Goal: Task Accomplishment & Management: Manage account settings

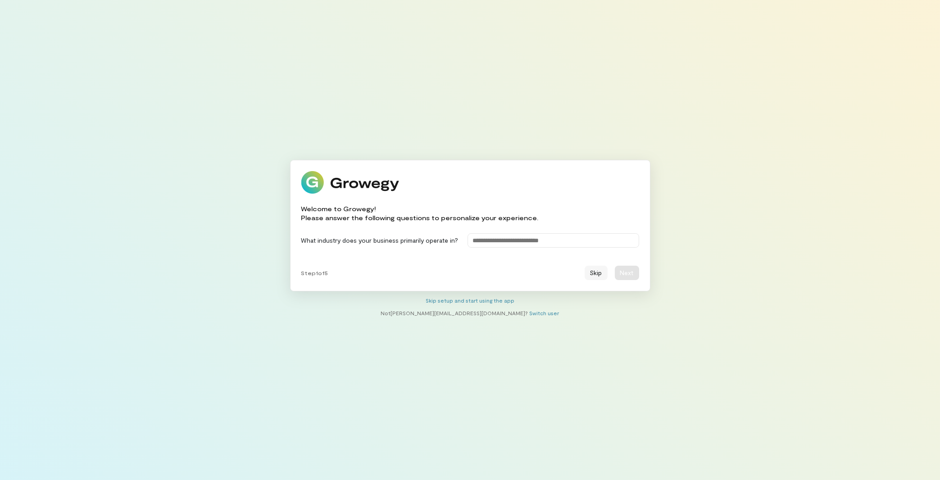
click at [594, 273] on button "Skip" at bounding box center [595, 273] width 23 height 14
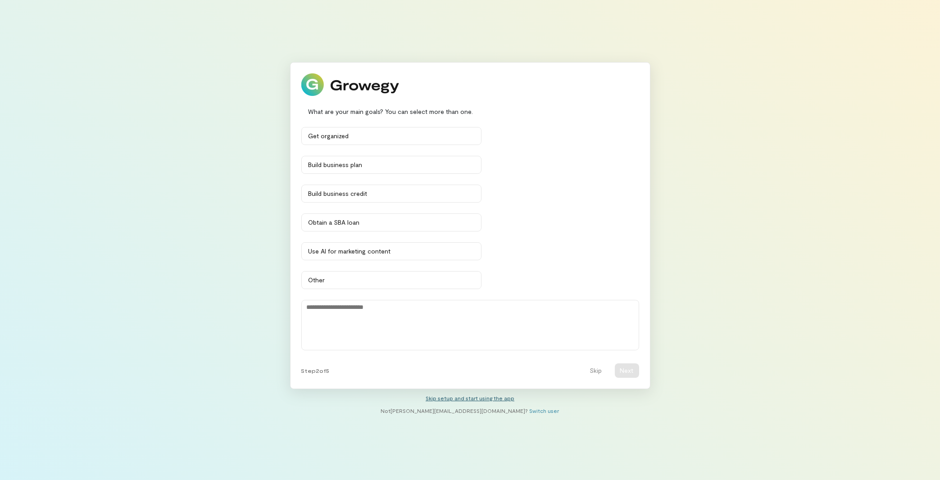
click at [477, 396] on link "Skip setup and start using the app" at bounding box center [469, 398] width 89 height 6
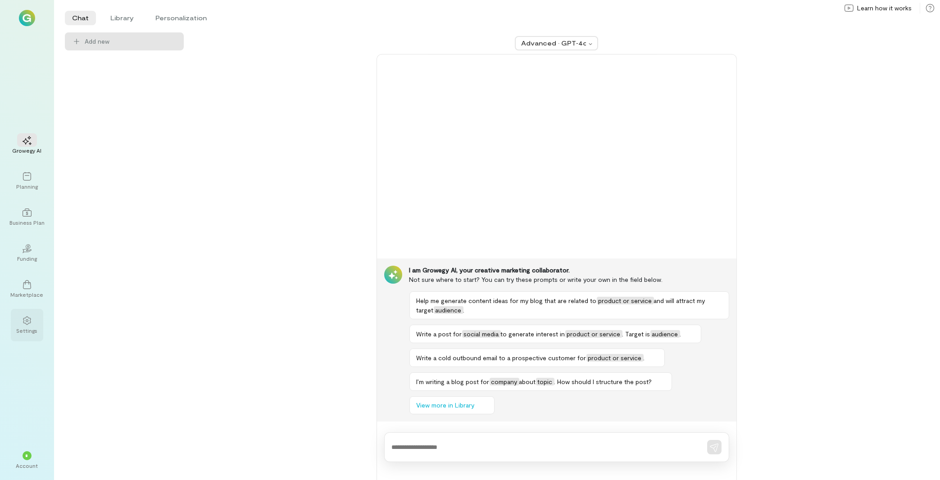
click at [27, 326] on div at bounding box center [27, 320] width 20 height 14
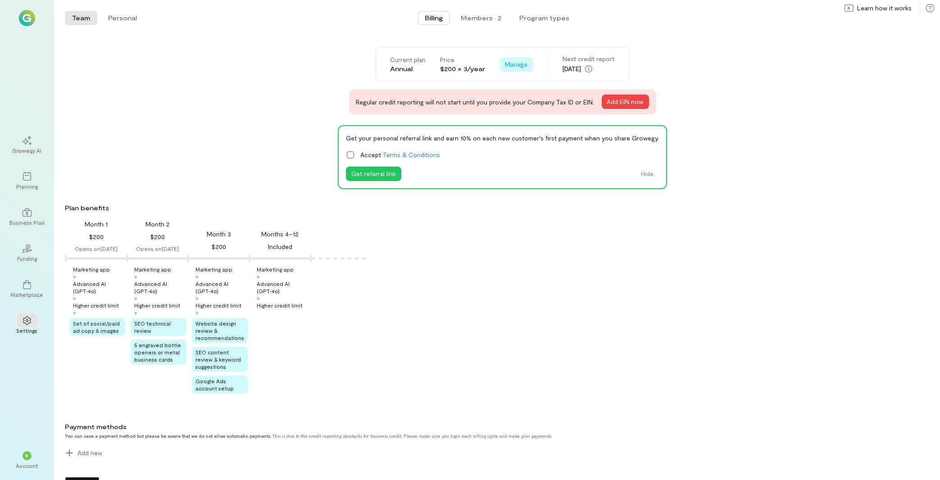
click at [517, 63] on span "Manage" at bounding box center [516, 64] width 23 height 9
click at [525, 81] on span "Cancel plan" at bounding box center [536, 83] width 33 height 9
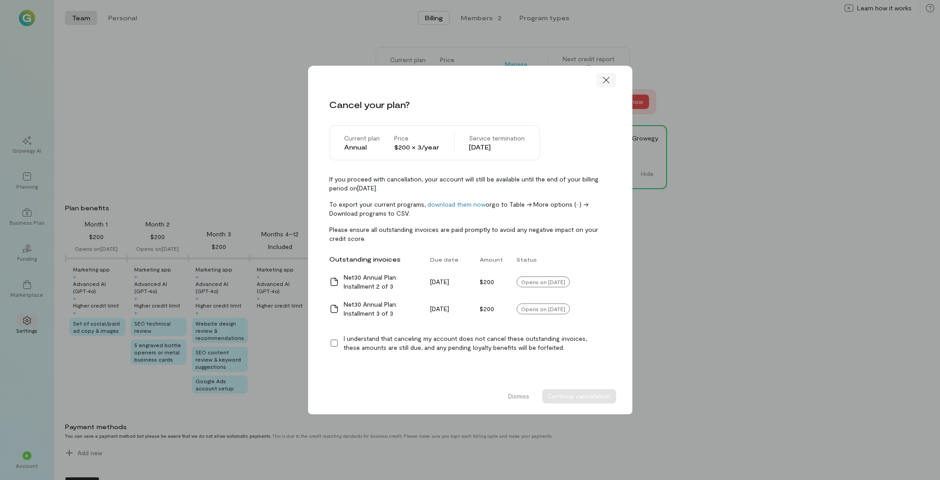
click at [607, 77] on icon at bounding box center [605, 80] width 9 height 9
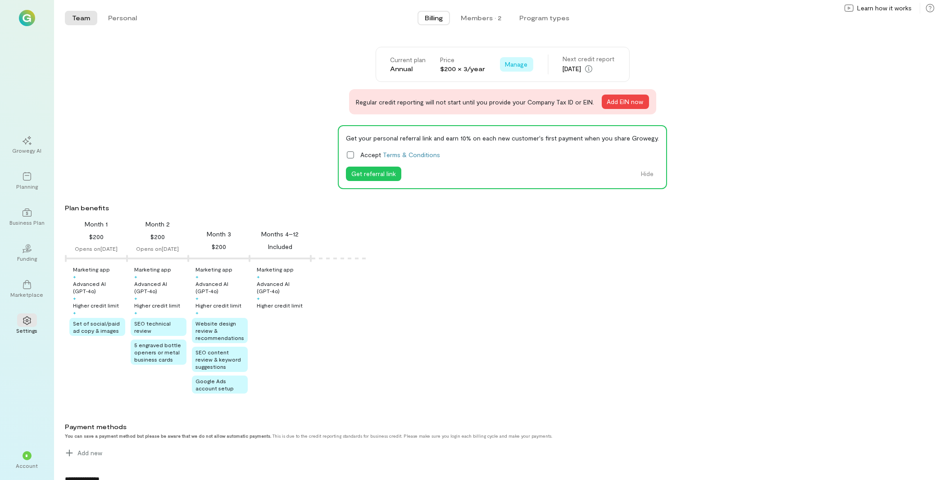
click at [512, 65] on span "Manage" at bounding box center [516, 64] width 23 height 9
click at [539, 89] on link "Cancel plan" at bounding box center [536, 84] width 68 height 18
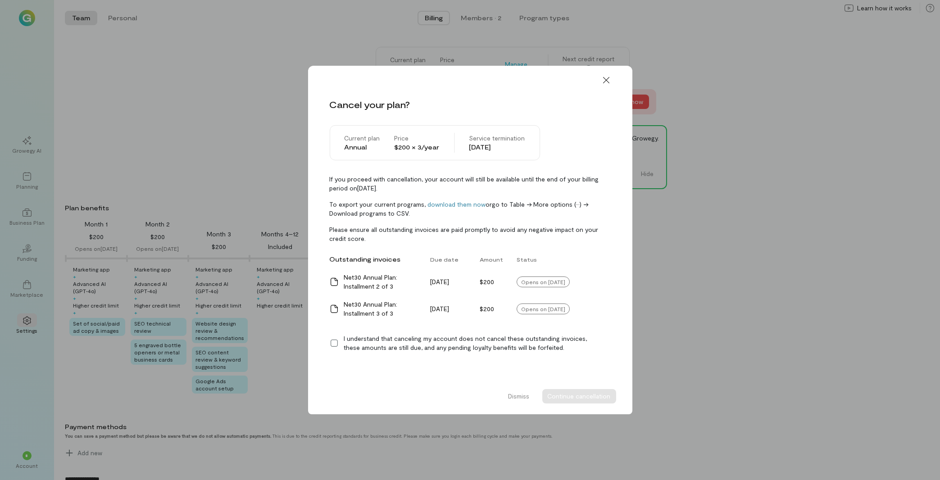
click at [335, 345] on icon at bounding box center [334, 343] width 9 height 9
click at [588, 397] on button "Continue cancellation" at bounding box center [579, 396] width 74 height 14
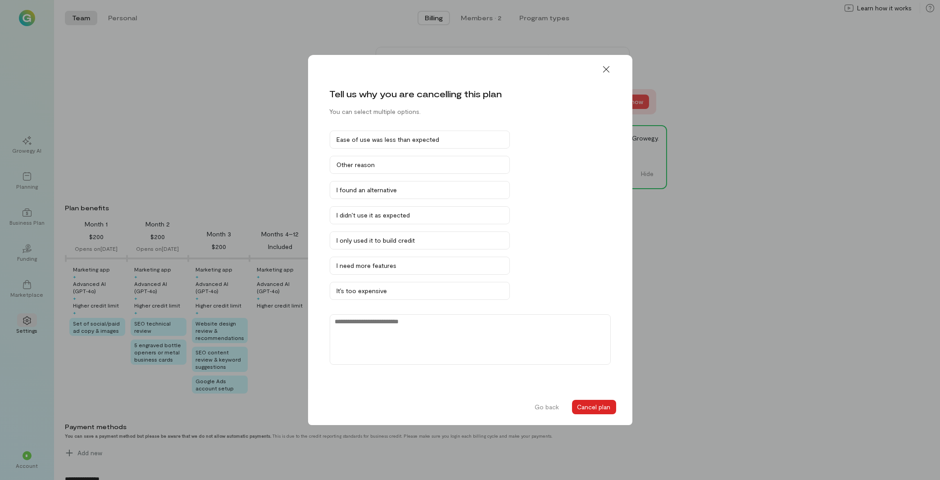
click at [588, 403] on button "Cancel plan" at bounding box center [594, 407] width 44 height 14
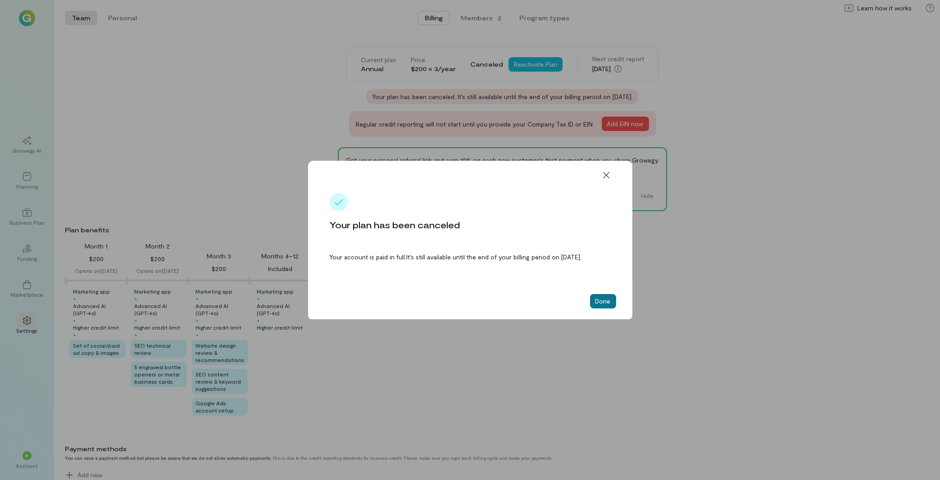
click at [610, 301] on button "Done" at bounding box center [603, 301] width 26 height 14
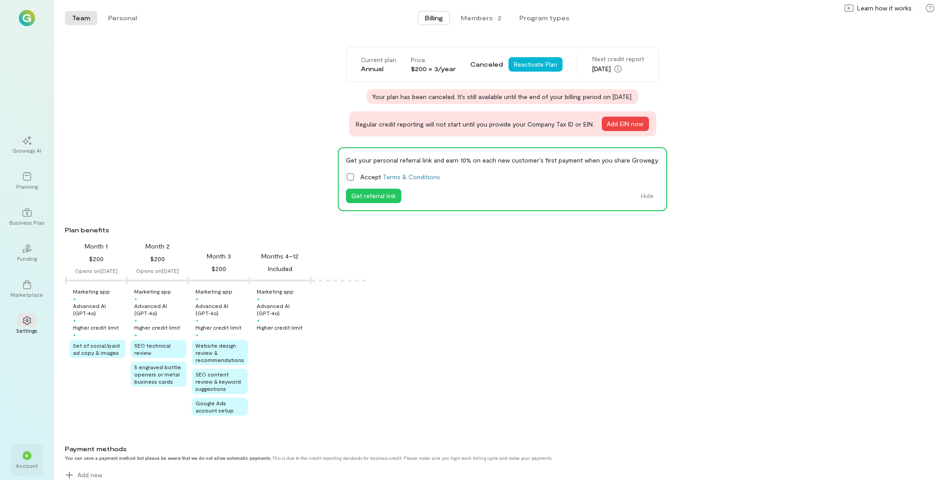
click at [34, 461] on div "*" at bounding box center [27, 455] width 20 height 14
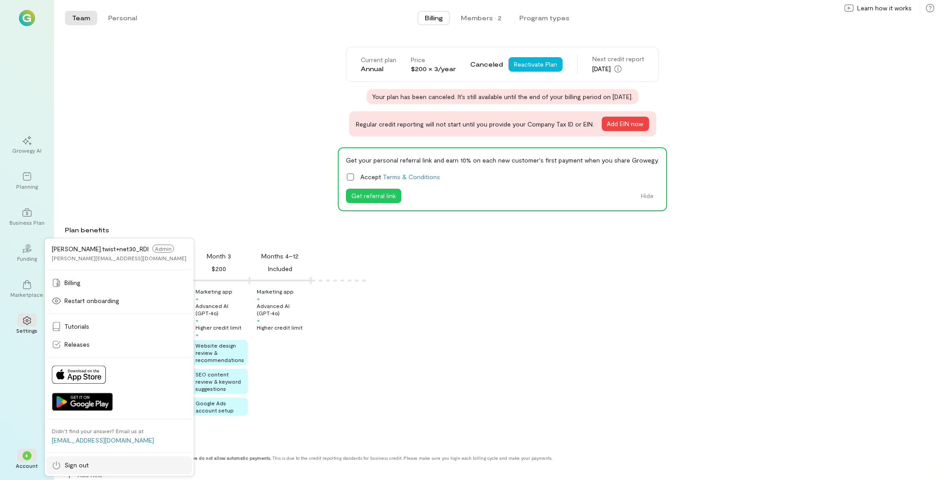
click at [70, 466] on span "Sign out" at bounding box center [76, 465] width 24 height 9
